Goal: Information Seeking & Learning: Learn about a topic

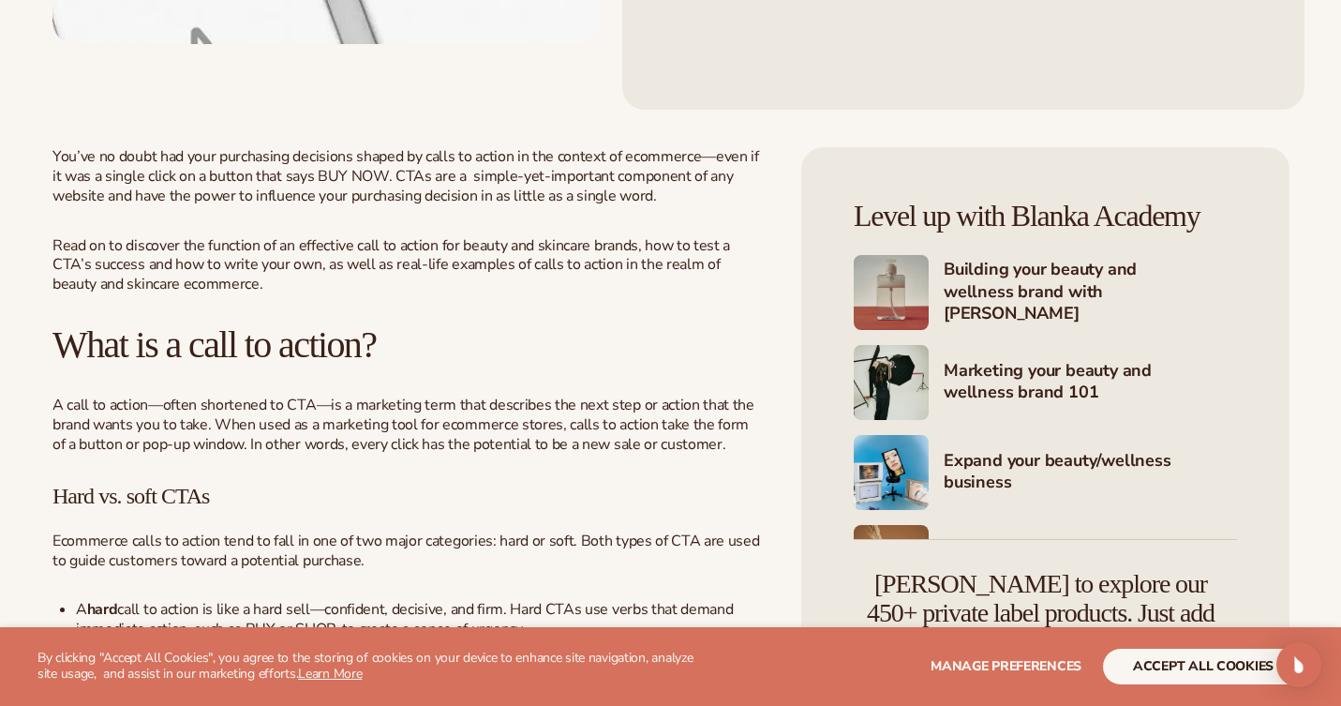
scroll to position [687, 0]
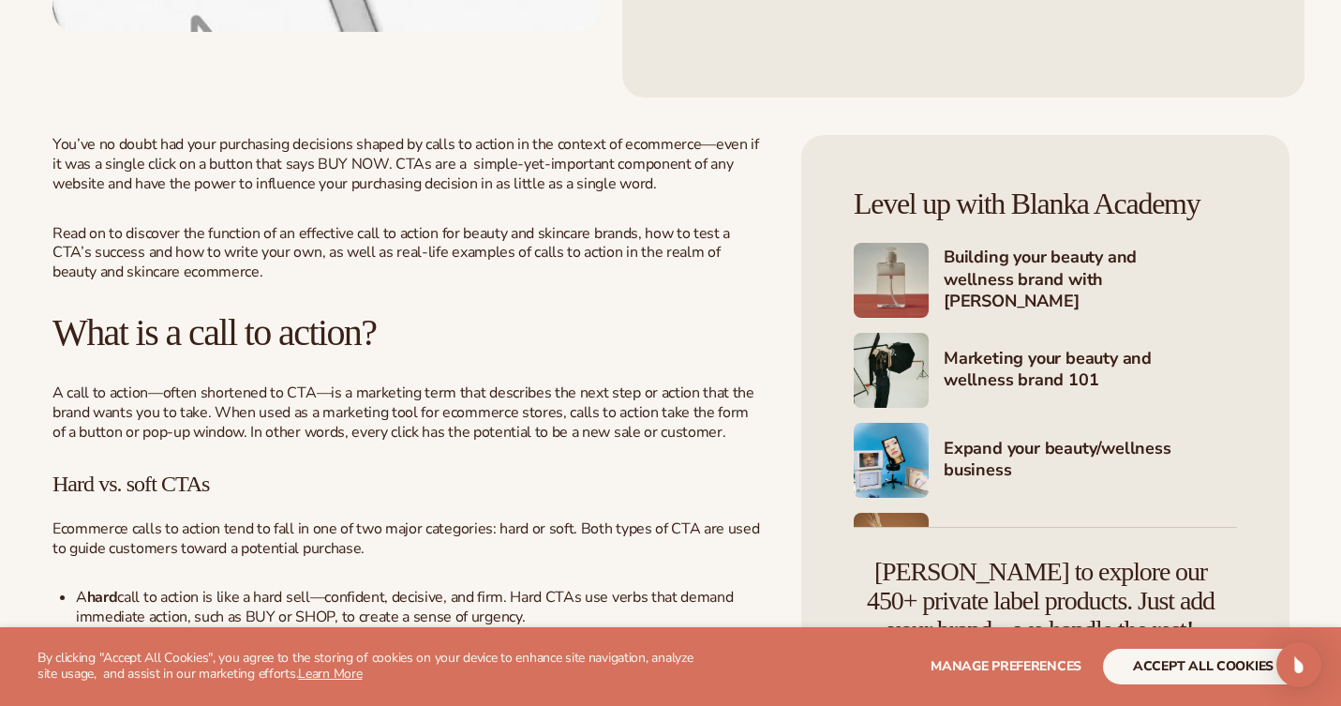
click at [1209, 661] on button "accept all cookies" at bounding box center [1203, 666] width 201 height 36
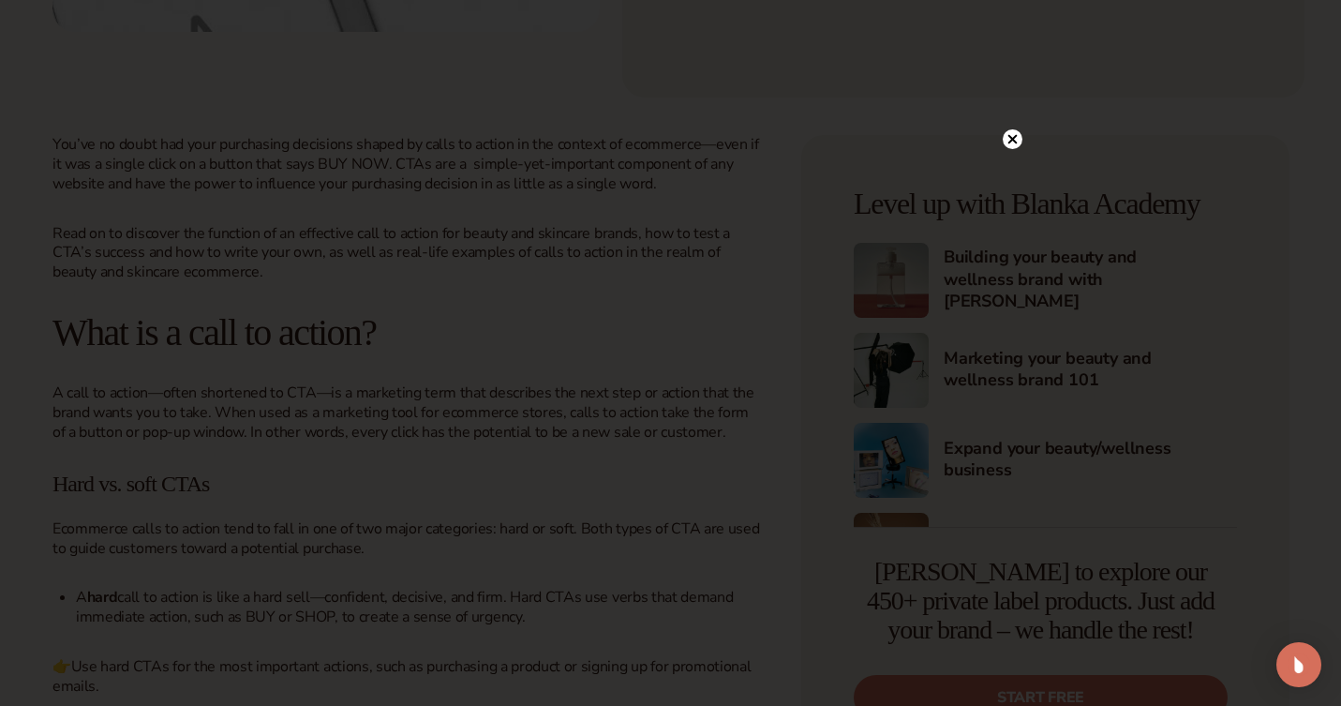
click at [1011, 140] on icon at bounding box center [1011, 139] width 9 height 9
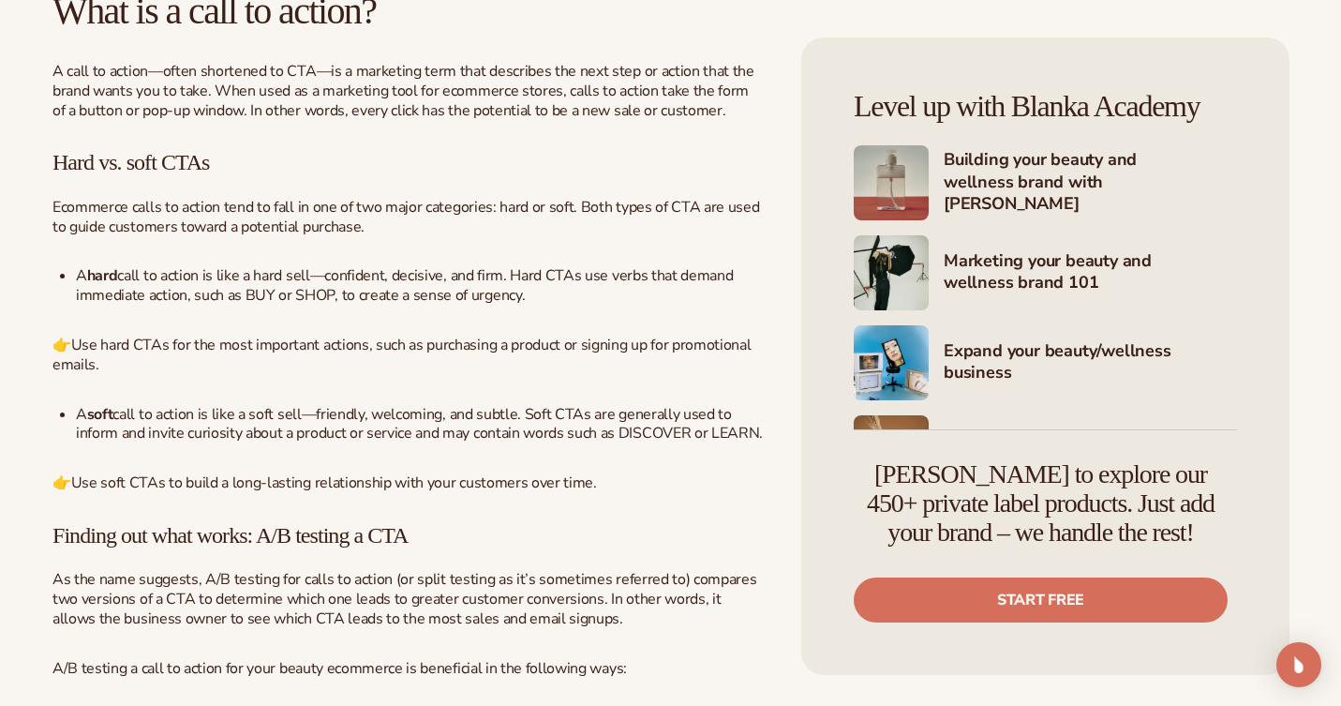
scroll to position [1009, 0]
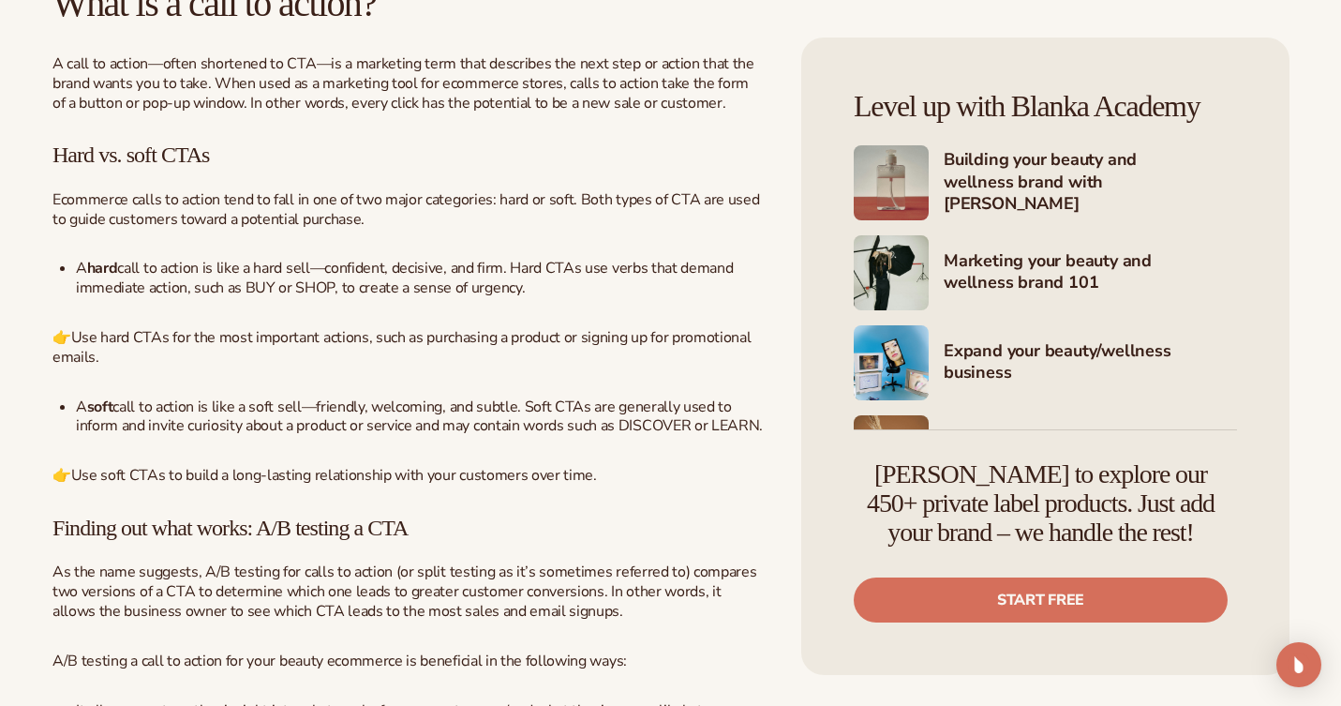
scroll to position [1021, 0]
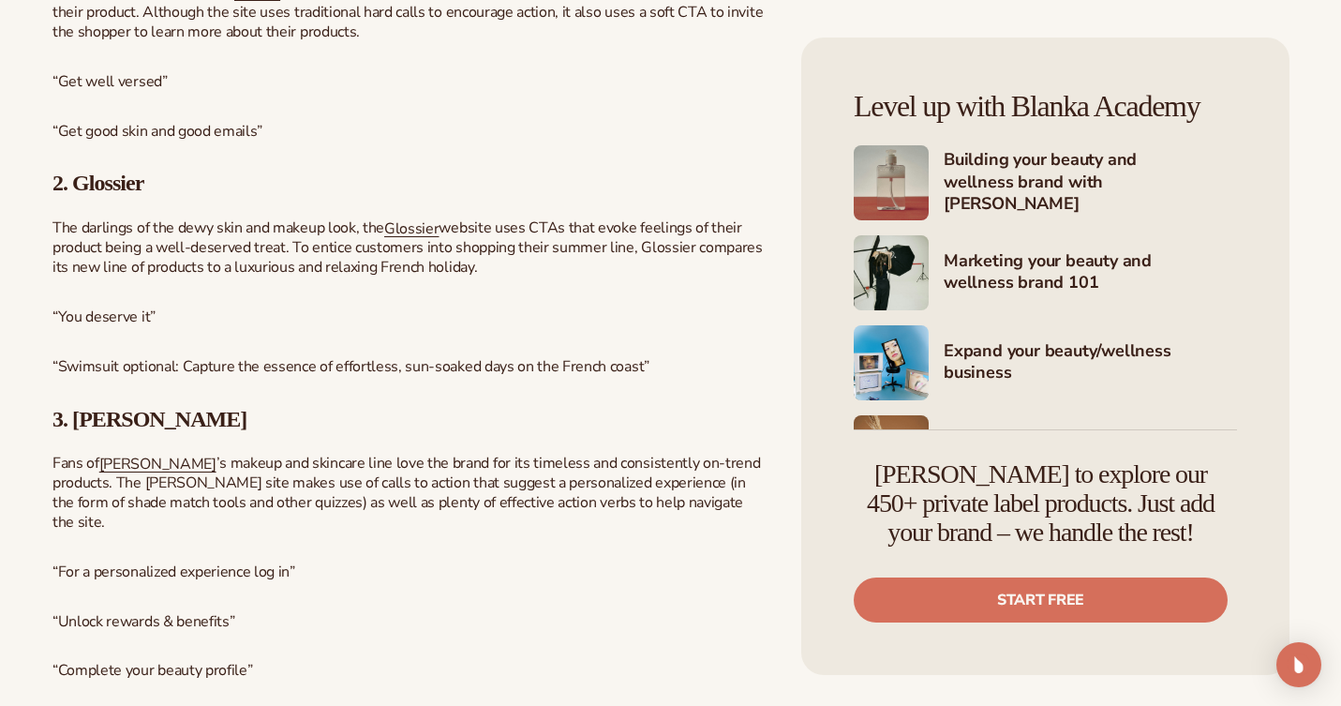
scroll to position [2681, 0]
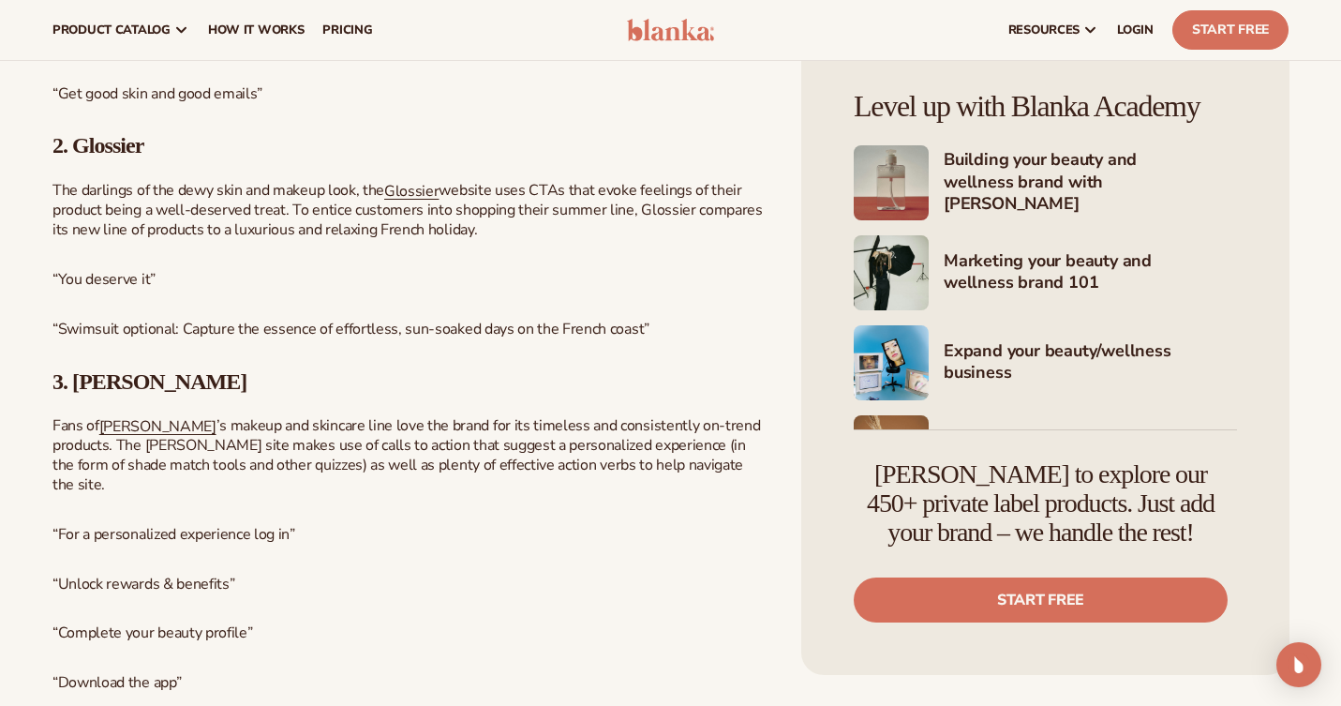
scroll to position [2632, 0]
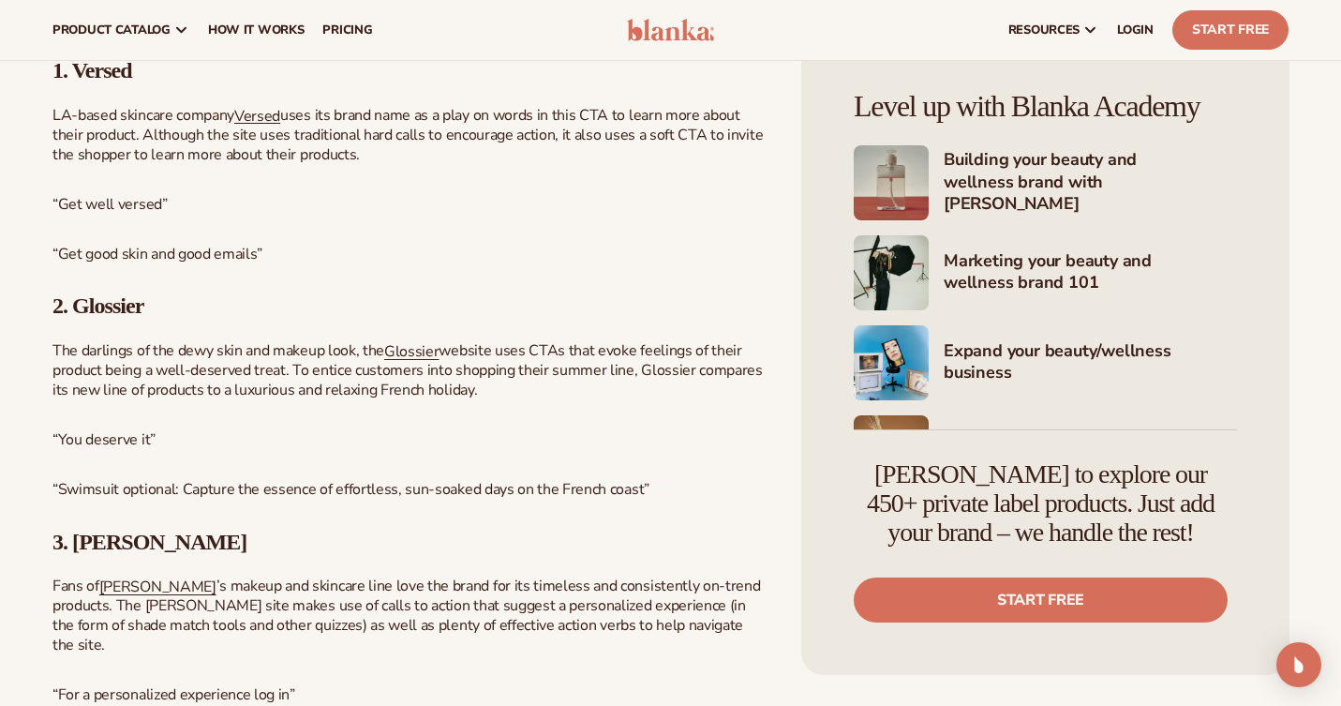
scroll to position [2453, 0]
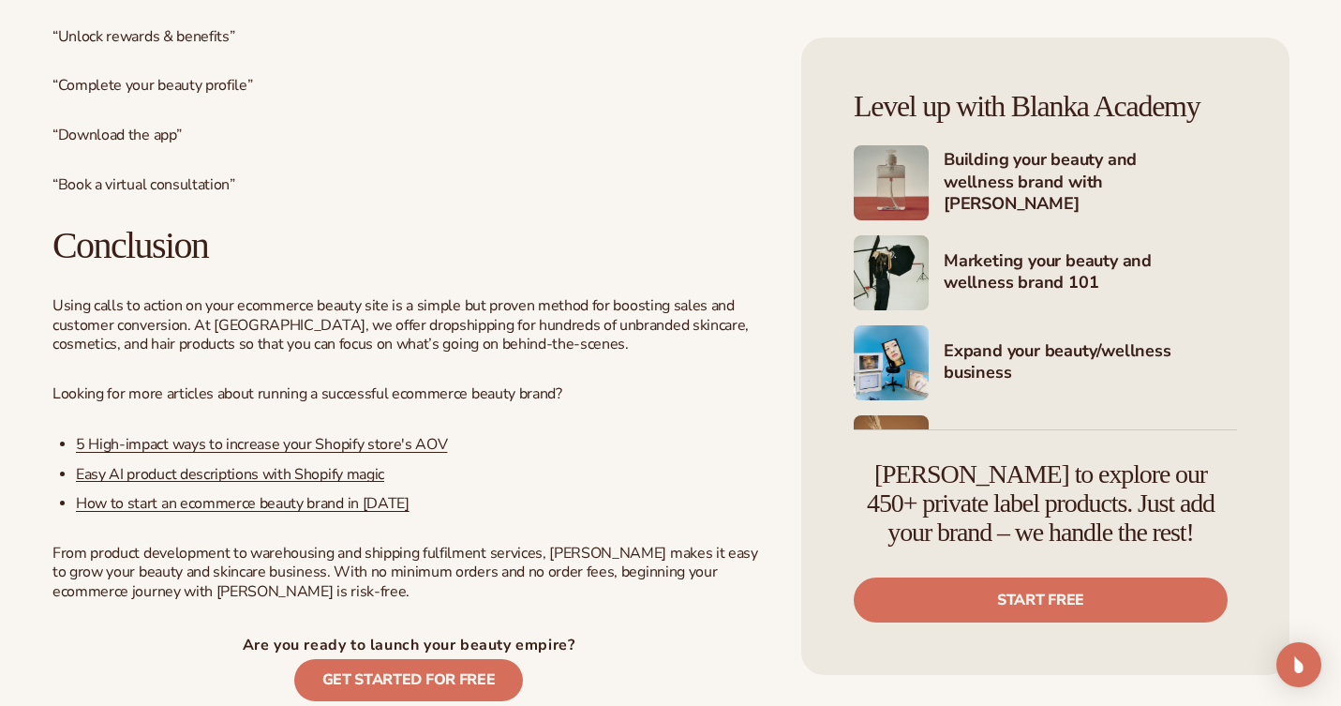
scroll to position [3187, 0]
